Goal: Find specific page/section: Find specific page/section

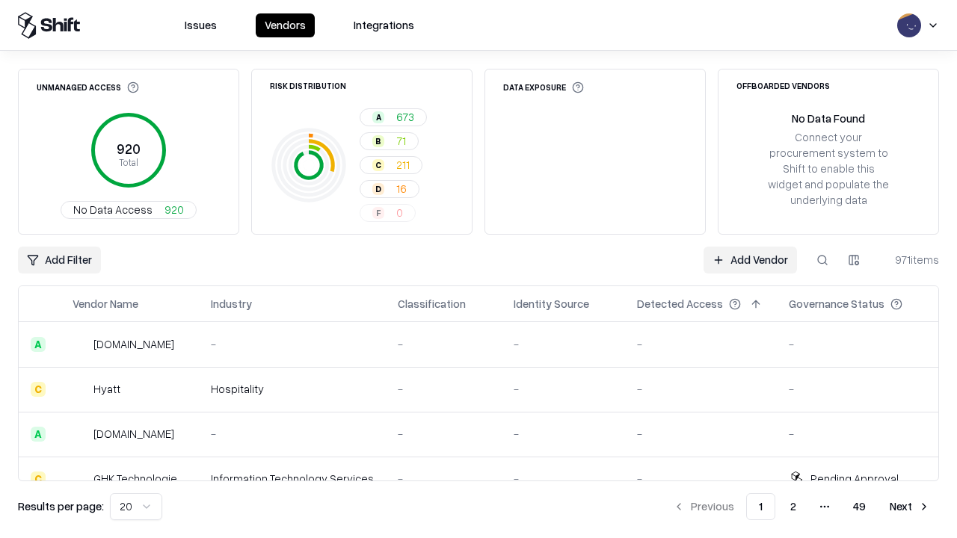
click at [478, 269] on div "Add Filter Add Vendor 971 items" at bounding box center [478, 260] width 921 height 27
click at [59, 260] on html "Issues Vendors Integrations Unmanaged Access 920 Total No Data Access 920 Risk …" at bounding box center [478, 269] width 957 height 538
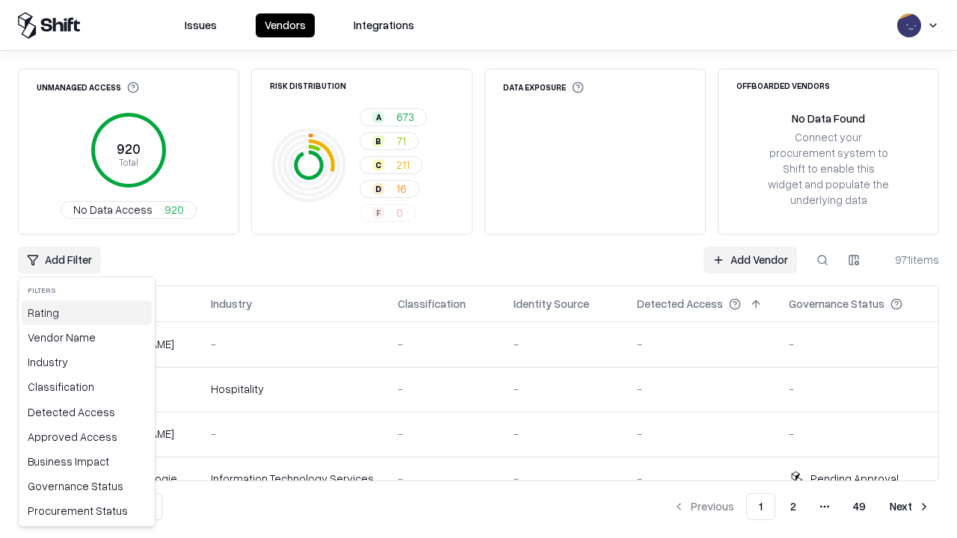
click at [87, 312] on div "Rating" at bounding box center [87, 312] width 130 height 25
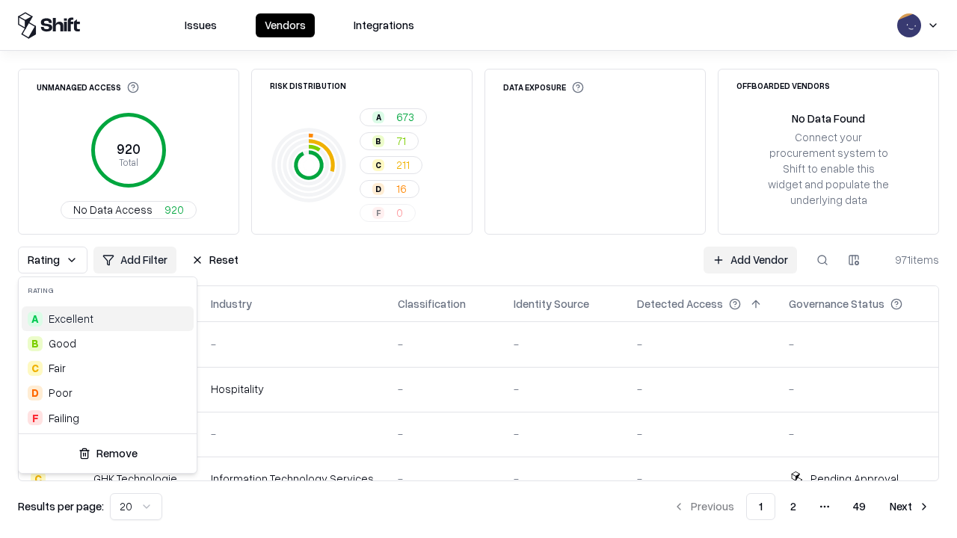
click at [478, 269] on html "Issues Vendors Integrations Unmanaged Access 920 Total No Data Access 920 Risk …" at bounding box center [478, 269] width 957 height 538
click at [478, 269] on div "Rating Add Filter Reset Add Vendor 971 items" at bounding box center [478, 260] width 921 height 27
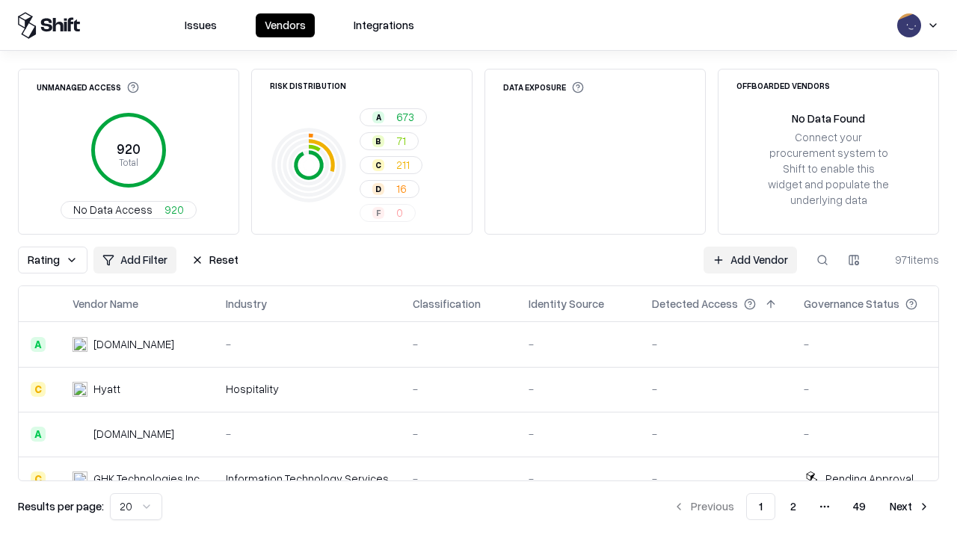
click at [215, 260] on button "Reset" at bounding box center [214, 260] width 65 height 27
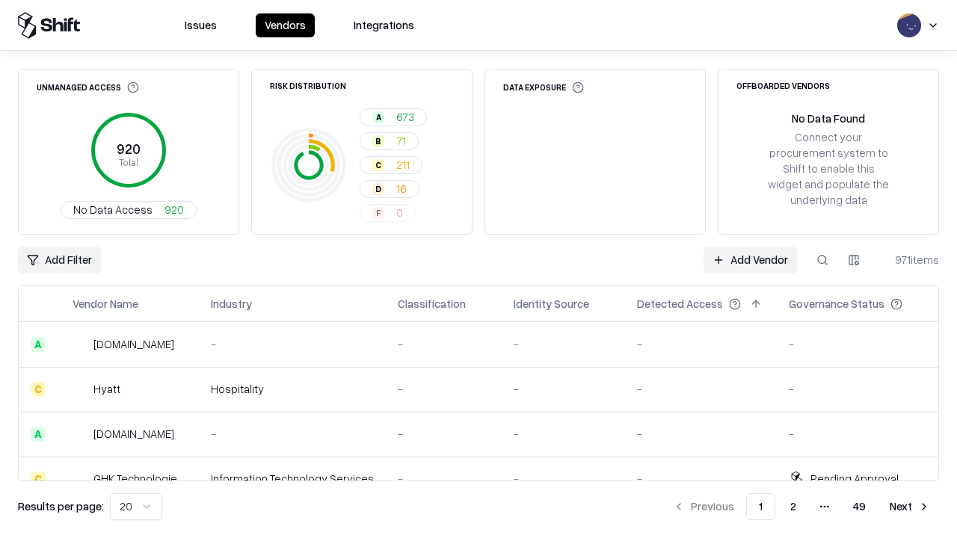
click at [478, 269] on div "Add Filter Add Vendor 971 items" at bounding box center [478, 260] width 921 height 27
click at [59, 260] on html "Issues Vendors Integrations Unmanaged Access 920 Total No Data Access 920 Risk …" at bounding box center [478, 269] width 957 height 538
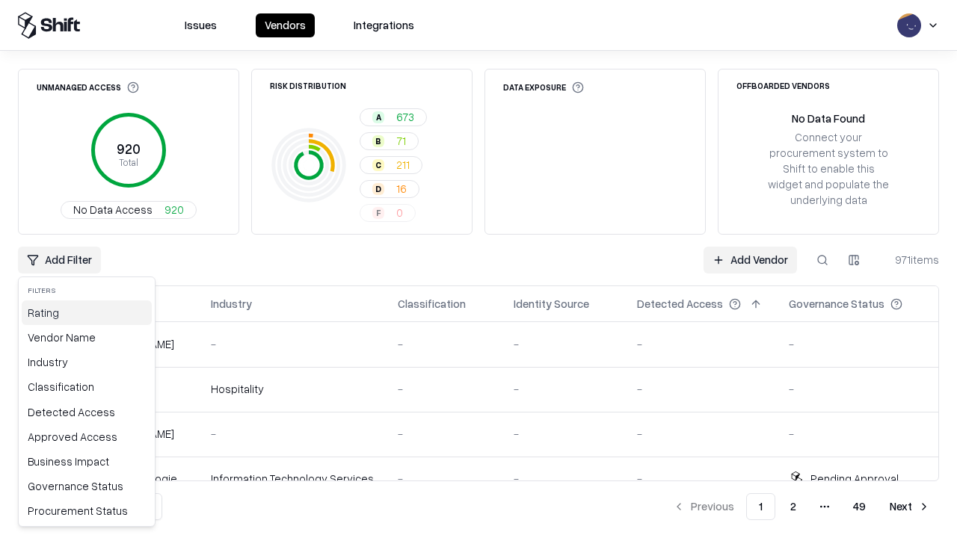
click at [87, 312] on div "Rating" at bounding box center [87, 312] width 130 height 25
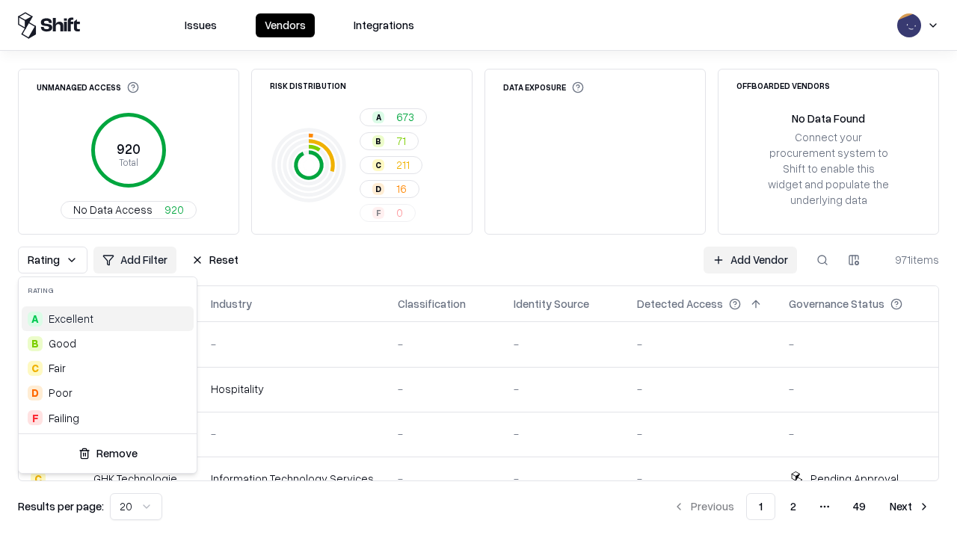
click at [108, 418] on div "F Failing" at bounding box center [108, 418] width 172 height 25
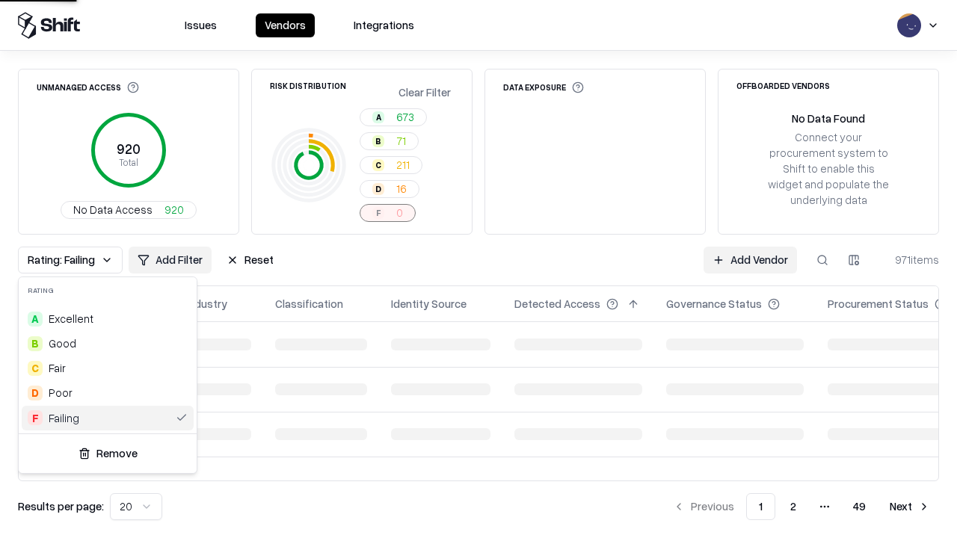
click at [478, 269] on html "Issues Vendors Integrations Unmanaged Access 920 Total No Data Access 920 Risk …" at bounding box center [478, 269] width 957 height 538
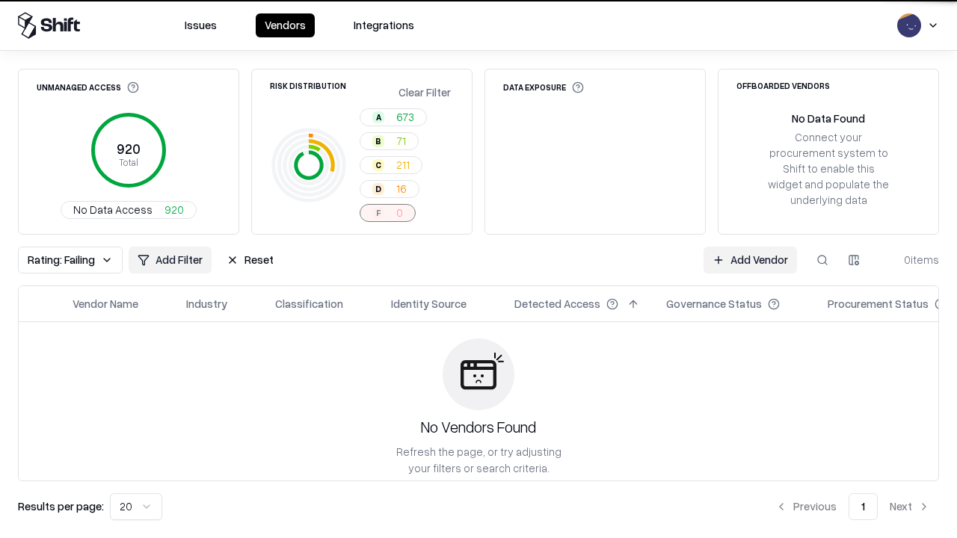
click at [478, 269] on div "Rating: Failing Add Filter Reset Add Vendor 0 items" at bounding box center [478, 260] width 921 height 27
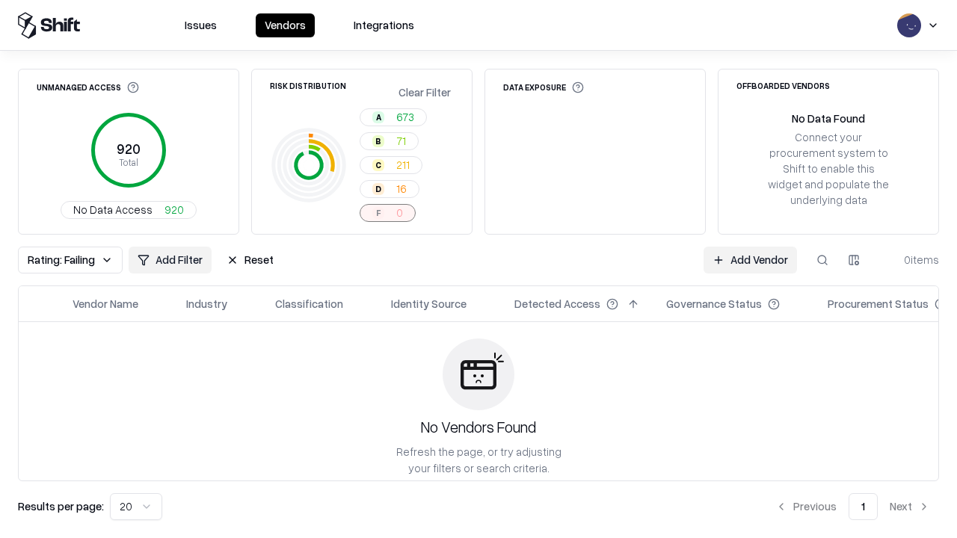
click at [250, 260] on button "Reset" at bounding box center [249, 260] width 65 height 27
click at [478, 269] on div "Add Filter Add Vendor 0 items" at bounding box center [478, 260] width 921 height 27
click at [59, 260] on html "Issues Vendors Integrations Unmanaged Access 920 Total No Data Access 920 Risk …" at bounding box center [478, 269] width 957 height 538
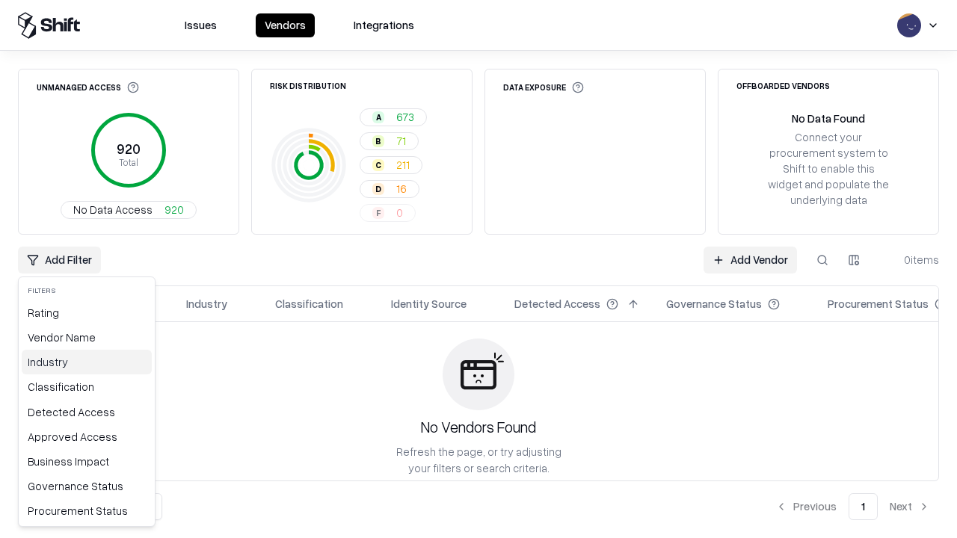
click at [87, 362] on div "Industry" at bounding box center [87, 362] width 130 height 25
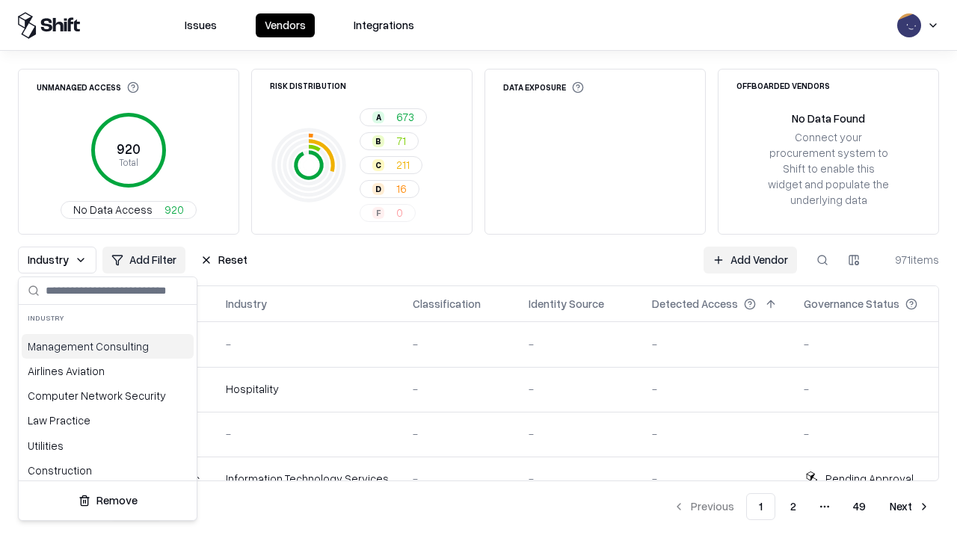
click at [478, 269] on html "Issues Vendors Integrations Unmanaged Access 920 Total No Data Access 920 Risk …" at bounding box center [478, 269] width 957 height 538
click at [223, 260] on button "Reset" at bounding box center [223, 260] width 65 height 27
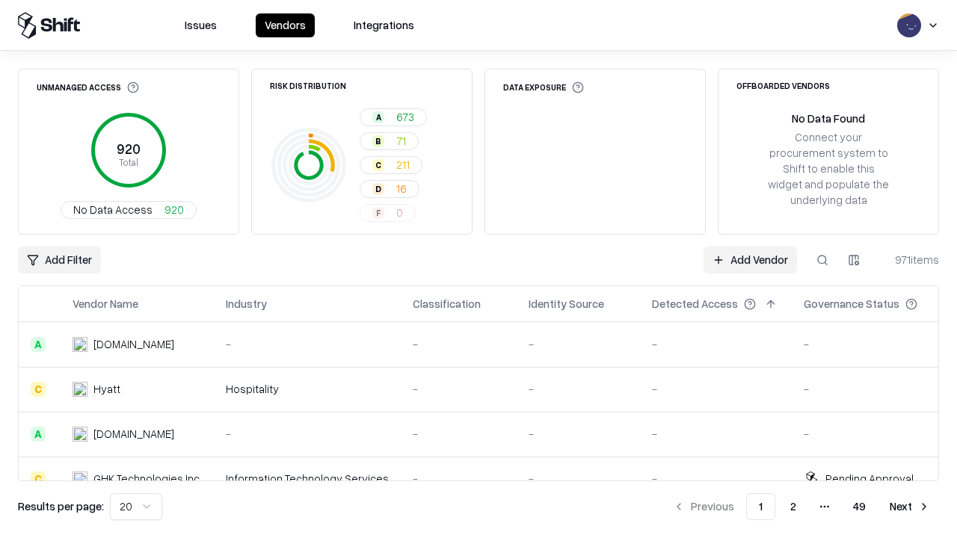
click at [478, 269] on div "Add Filter Add Vendor 971 items" at bounding box center [478, 260] width 921 height 27
click at [59, 260] on html "Issues Vendors Integrations Unmanaged Access 920 Total No Data Access 920 Risk …" at bounding box center [478, 269] width 957 height 538
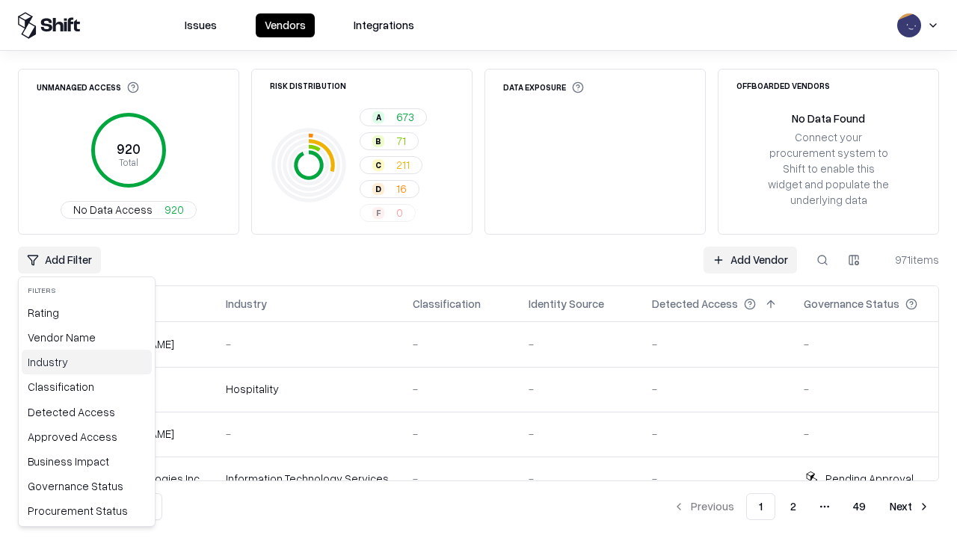
click at [87, 362] on div "Industry" at bounding box center [87, 362] width 130 height 25
